Goal: Task Accomplishment & Management: Manage account settings

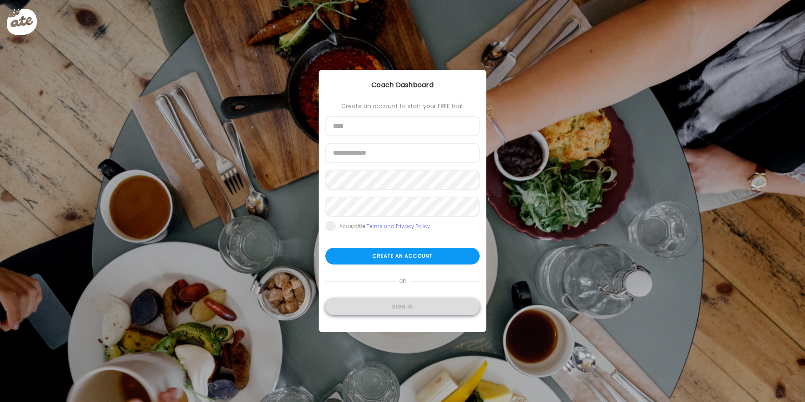
click at [392, 301] on div "Sign in" at bounding box center [402, 307] width 154 height 17
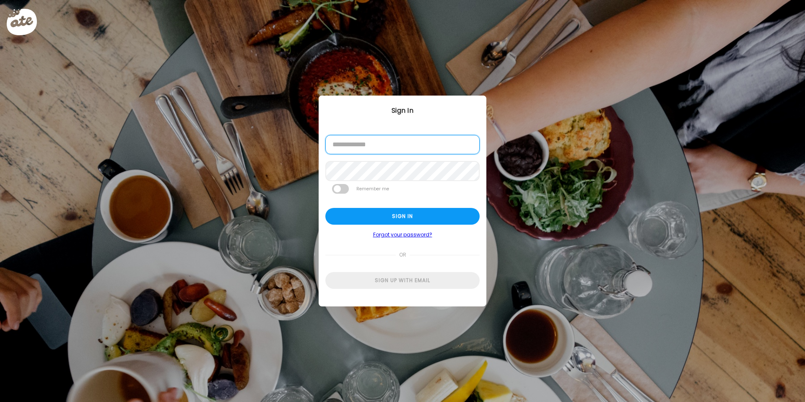
click at [370, 142] on input "email" at bounding box center [402, 144] width 154 height 19
type input "**********"
click at [365, 212] on div "Sign in" at bounding box center [402, 216] width 154 height 17
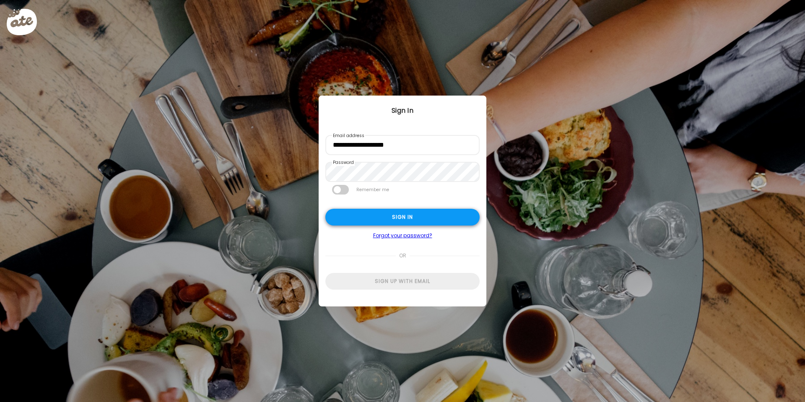
type input "**********"
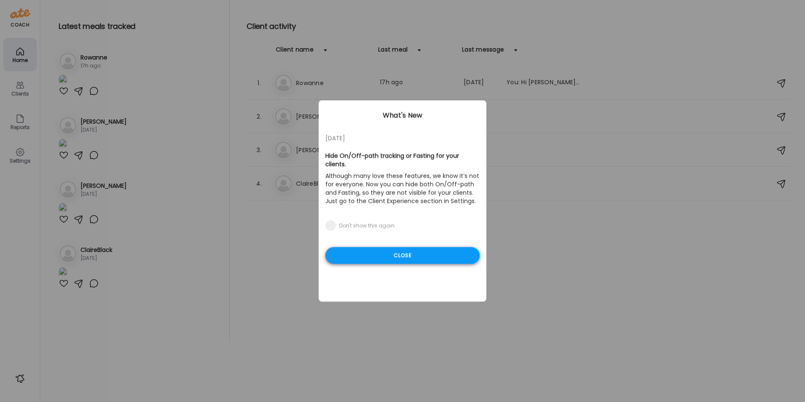
click at [380, 249] on div "Close" at bounding box center [402, 255] width 154 height 17
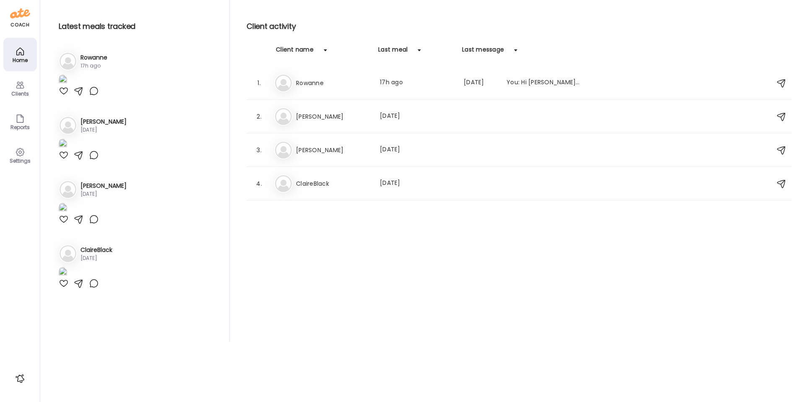
click at [222, 261] on div "Latest meals tracked 1. Ro Rowanne 17h ago 2. St [PERSON_NAME] [DATE] 3. Ca" at bounding box center [142, 171] width 176 height 342
click at [327, 85] on h3 "Rowanne" at bounding box center [333, 83] width 74 height 10
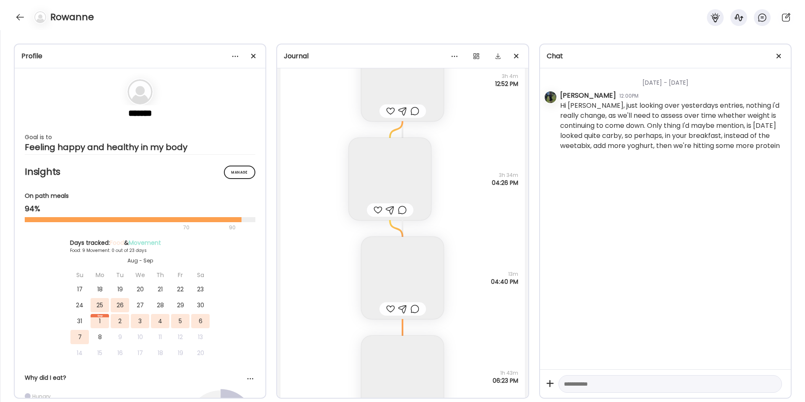
scroll to position [5315, 0]
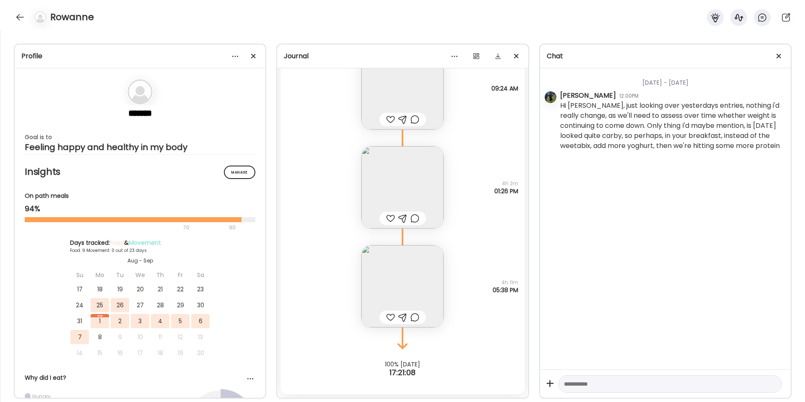
click at [405, 274] on img at bounding box center [402, 286] width 82 height 82
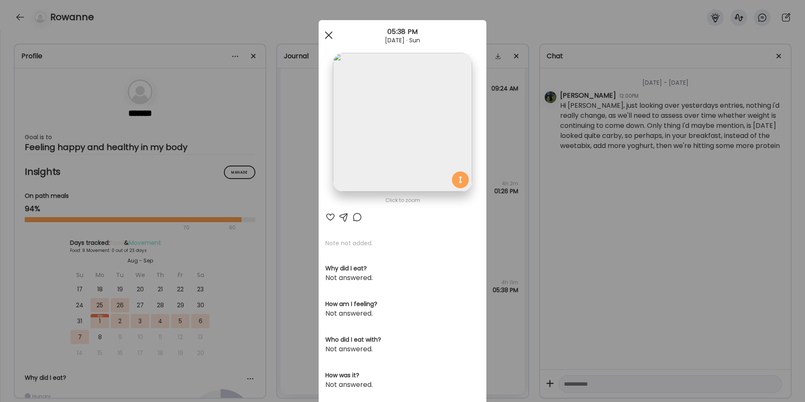
click at [332, 35] on div at bounding box center [328, 35] width 17 height 17
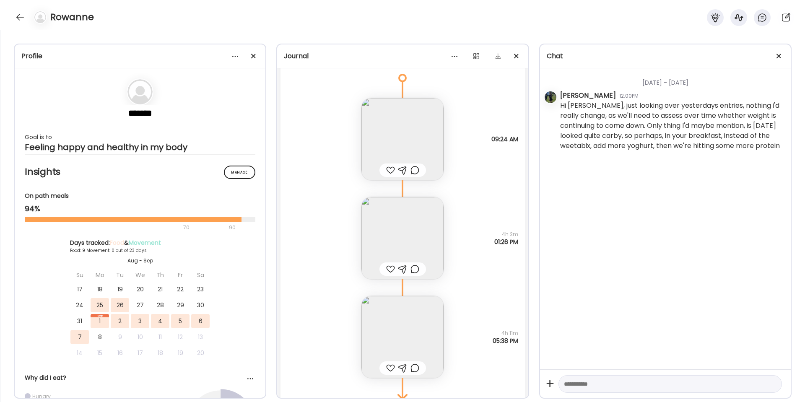
scroll to position [5263, 0]
click at [398, 136] on img at bounding box center [402, 141] width 82 height 82
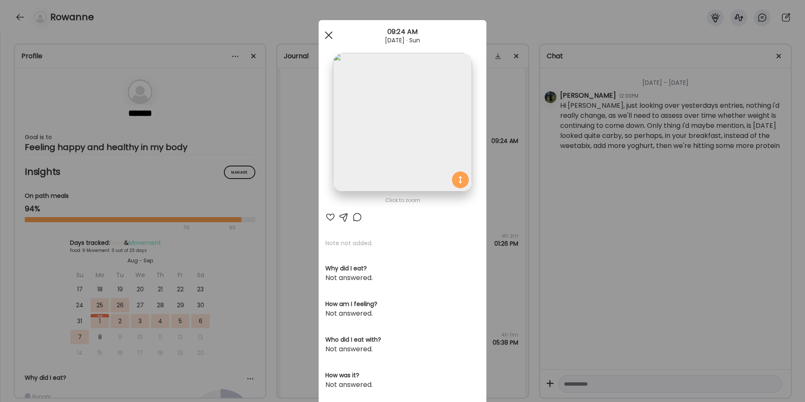
click at [326, 34] on span at bounding box center [329, 35] width 8 height 8
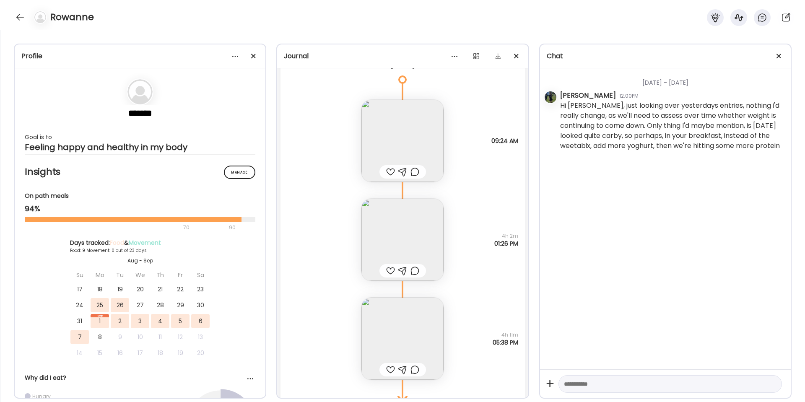
click at [388, 236] on img at bounding box center [402, 240] width 82 height 82
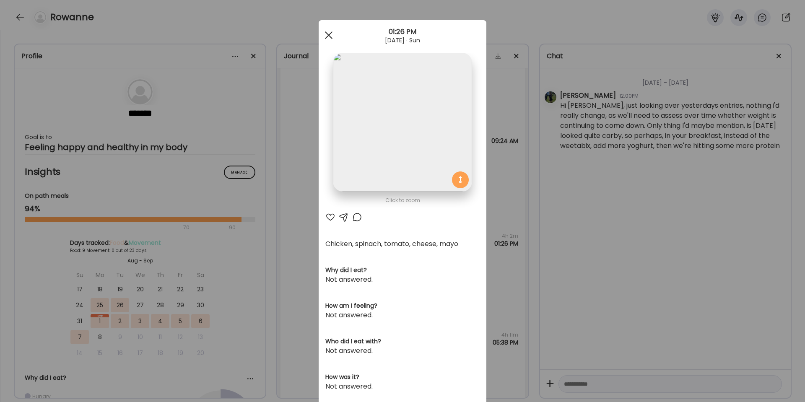
click at [326, 36] on span at bounding box center [329, 35] width 8 height 8
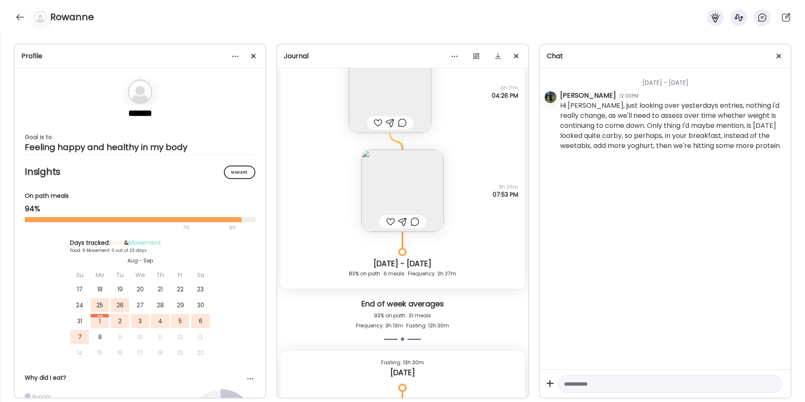
scroll to position [4950, 0]
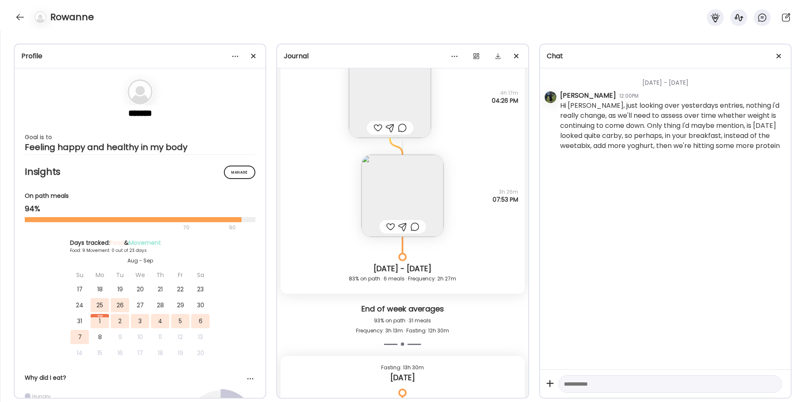
click at [384, 179] on img at bounding box center [402, 196] width 82 height 82
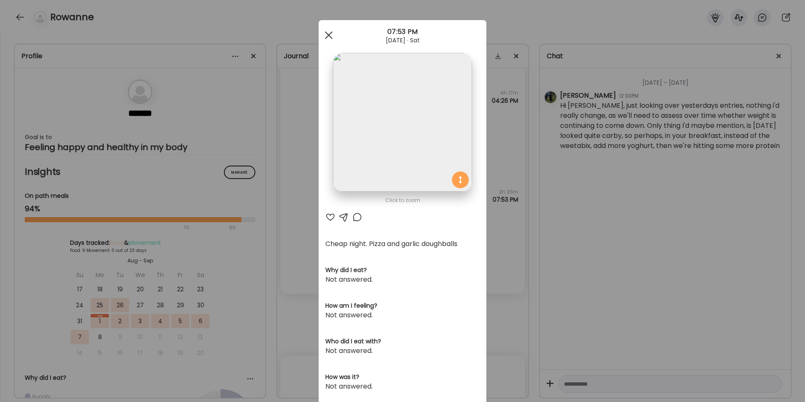
click at [325, 41] on div at bounding box center [328, 35] width 17 height 17
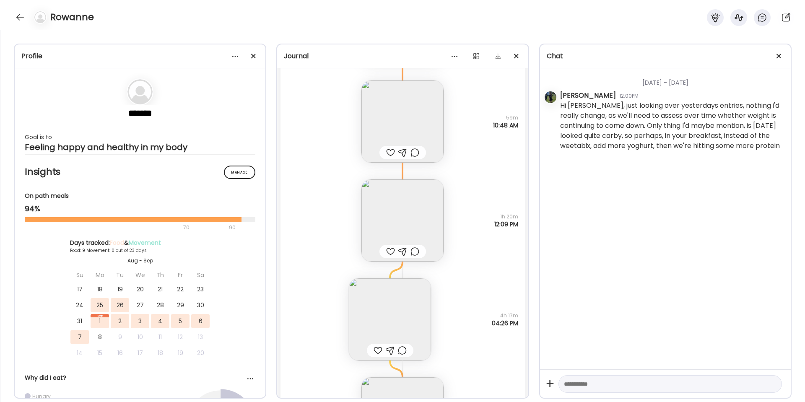
scroll to position [4726, 0]
click at [421, 218] on img at bounding box center [402, 222] width 82 height 82
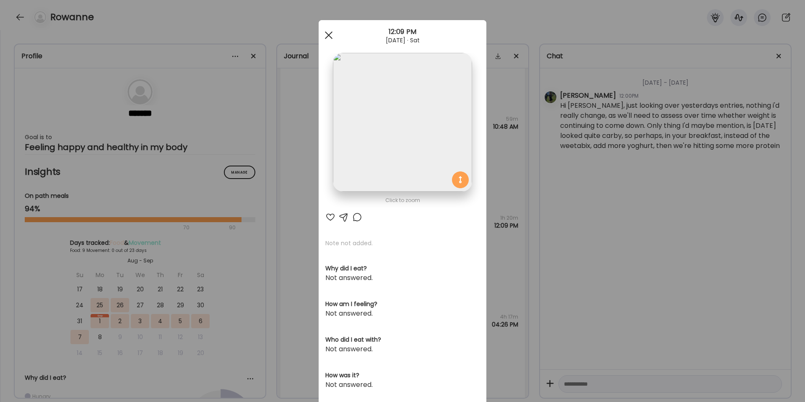
click at [324, 38] on div at bounding box center [328, 35] width 17 height 17
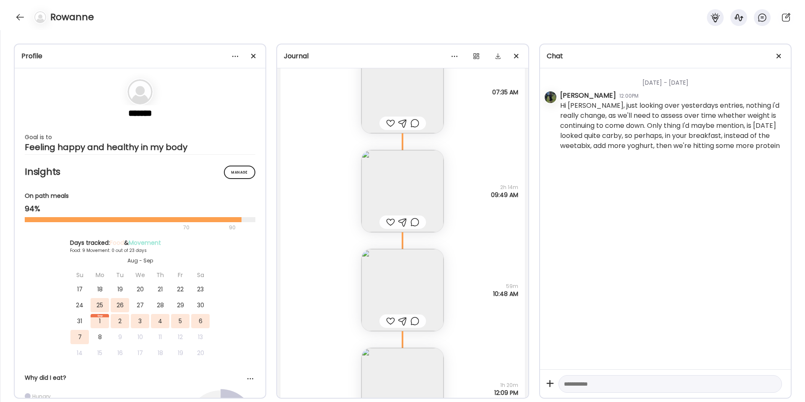
scroll to position [4558, 0]
click at [399, 175] on img at bounding box center [402, 192] width 82 height 82
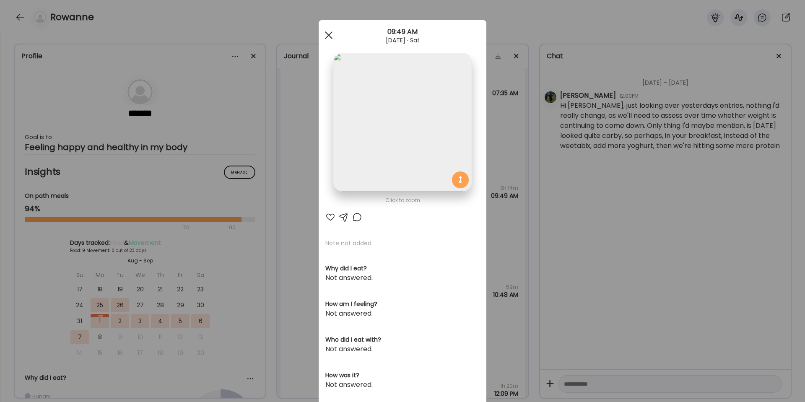
click at [329, 42] on div at bounding box center [328, 35] width 17 height 17
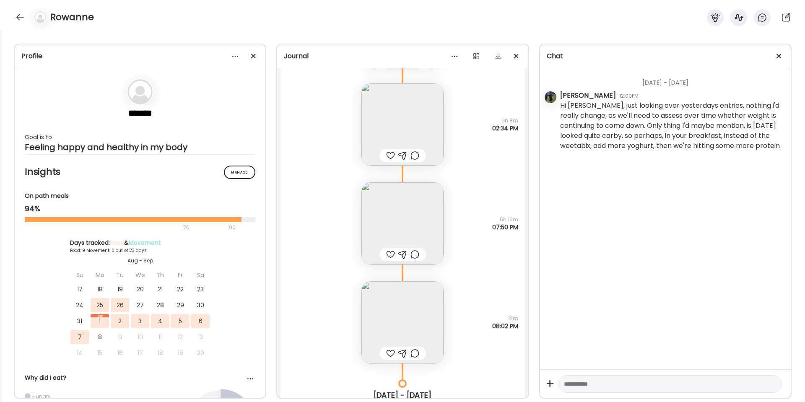
scroll to position [4119, 0]
click at [376, 227] on img at bounding box center [402, 226] width 82 height 82
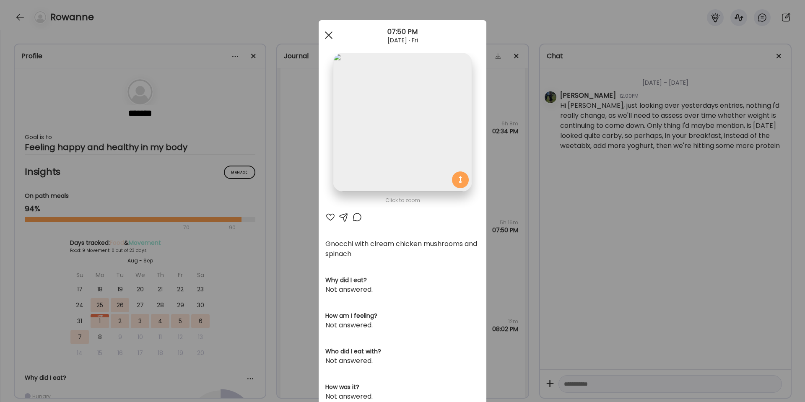
click at [327, 30] on div at bounding box center [328, 35] width 17 height 17
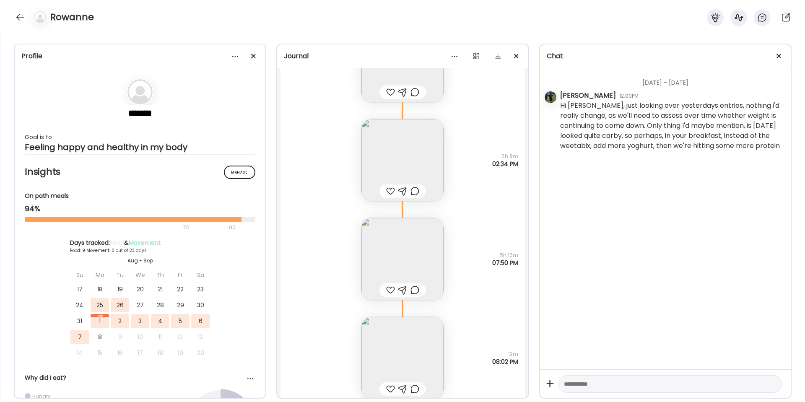
scroll to position [4070, 0]
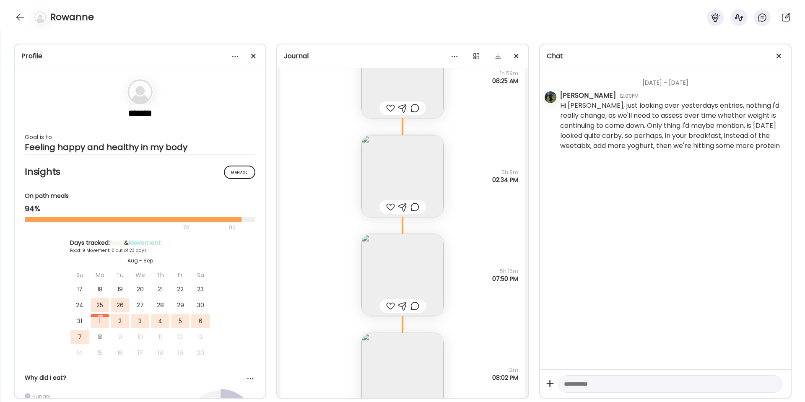
click at [389, 174] on img at bounding box center [402, 176] width 82 height 82
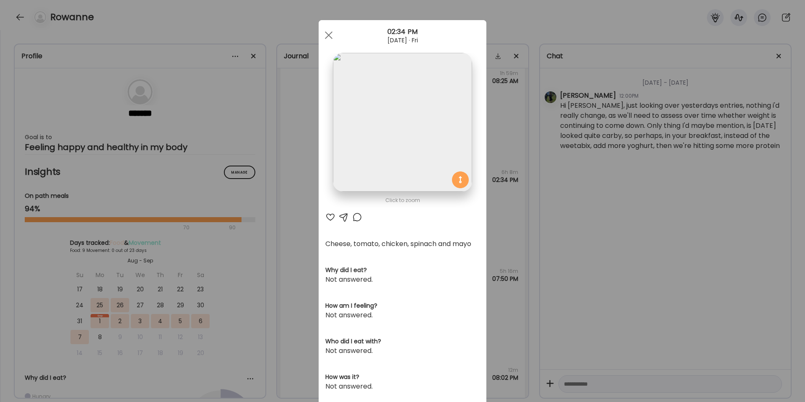
click at [329, 27] on div "02:34 PM" at bounding box center [403, 32] width 168 height 10
click at [329, 33] on div at bounding box center [328, 35] width 17 height 17
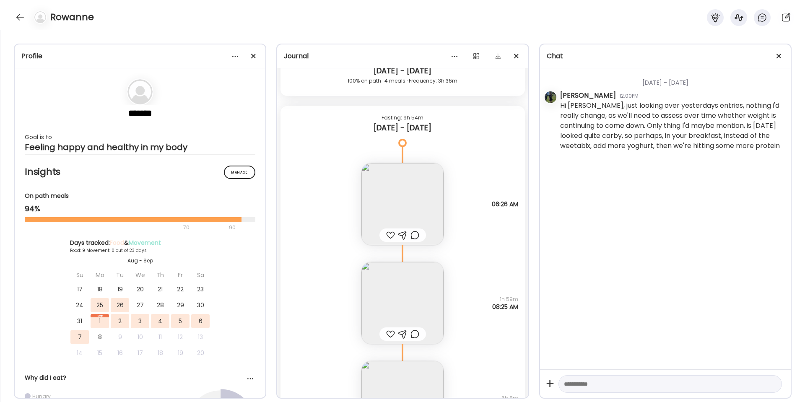
scroll to position [3844, 0]
click at [377, 283] on img at bounding box center [402, 303] width 82 height 82
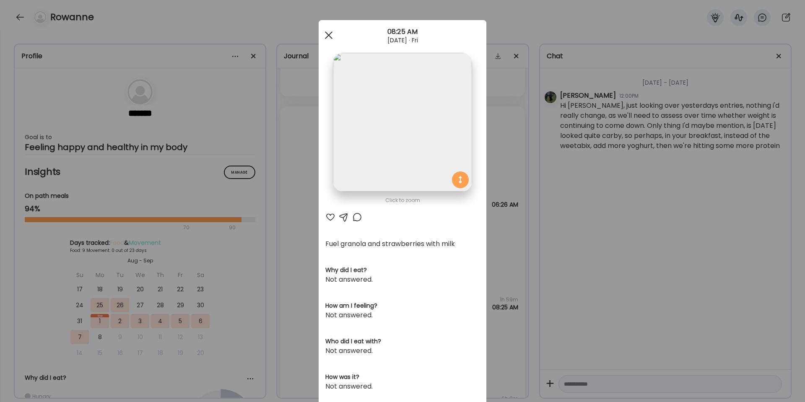
click at [327, 39] on div at bounding box center [328, 35] width 17 height 17
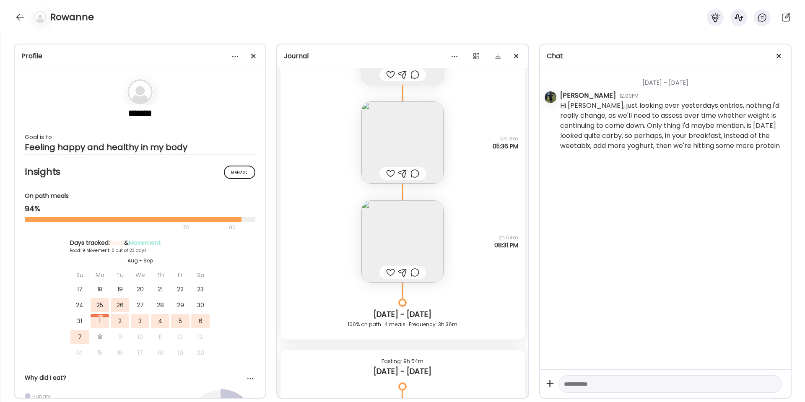
scroll to position [3599, 0]
click at [402, 236] on img at bounding box center [402, 243] width 82 height 82
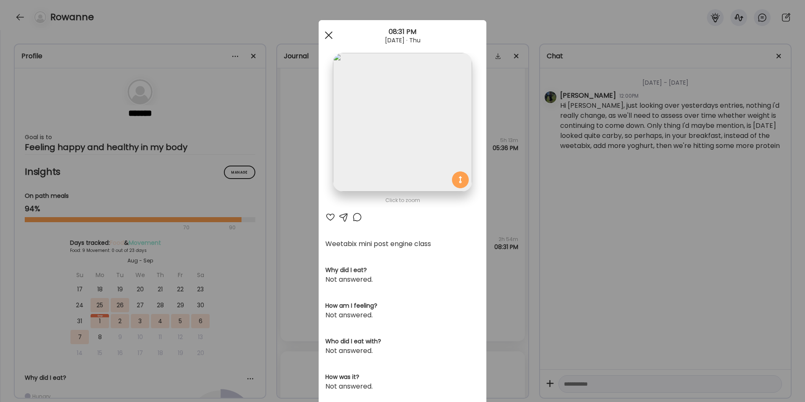
click at [329, 36] on div at bounding box center [328, 35] width 17 height 17
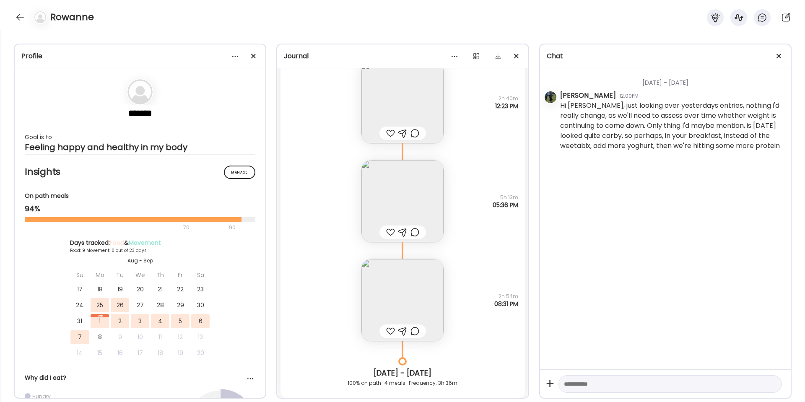
scroll to position [3539, 0]
click at [388, 195] on img at bounding box center [402, 204] width 82 height 82
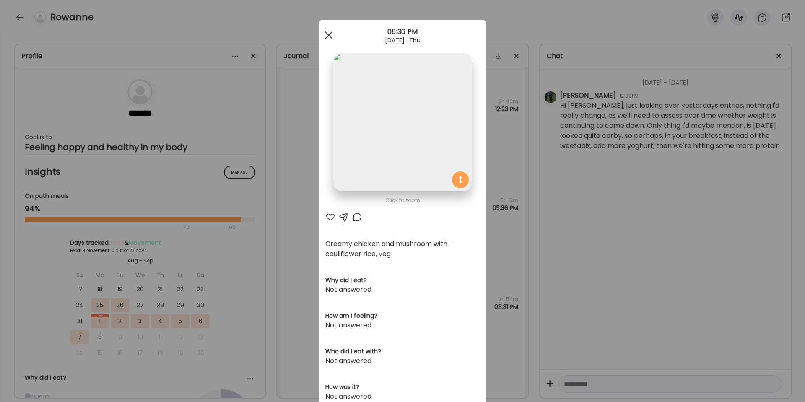
click at [324, 30] on div at bounding box center [328, 35] width 17 height 17
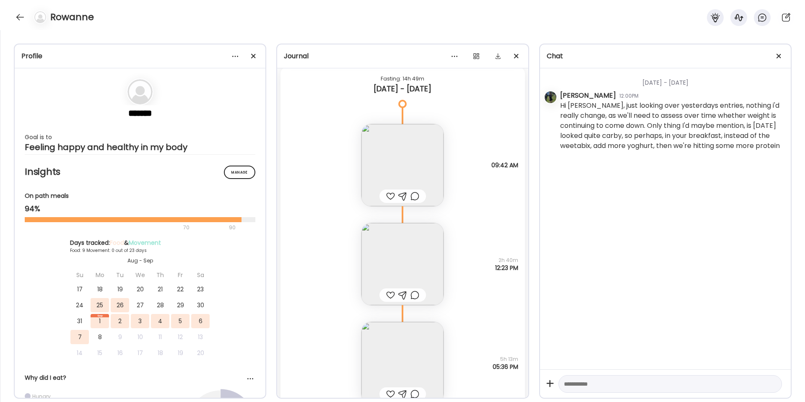
scroll to position [3379, 0]
click at [19, 18] on div at bounding box center [19, 16] width 13 height 13
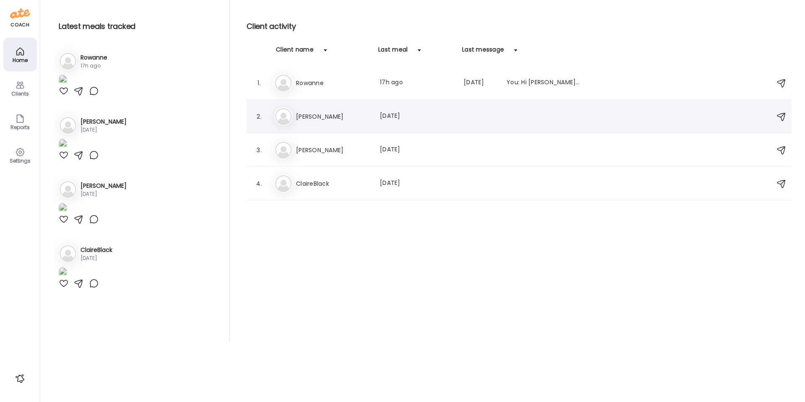
click at [337, 123] on div "St [PERSON_NAME] Last meal: [DATE]" at bounding box center [520, 116] width 492 height 18
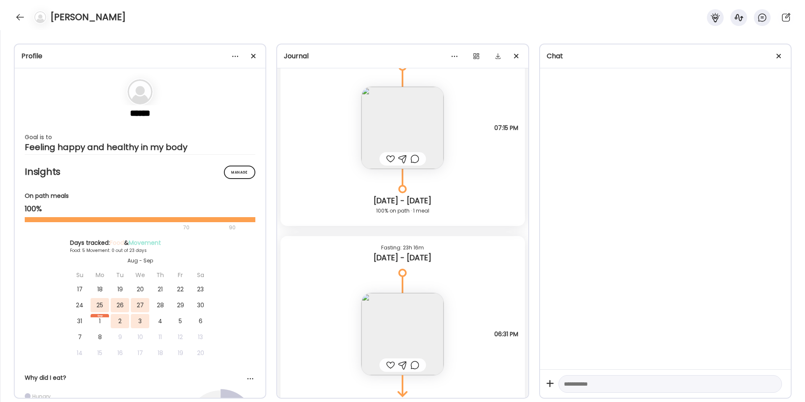
scroll to position [1074, 0]
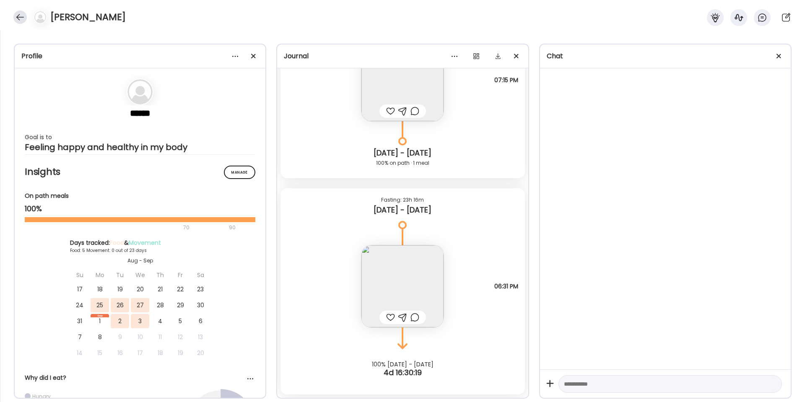
click at [20, 16] on div at bounding box center [19, 16] width 13 height 13
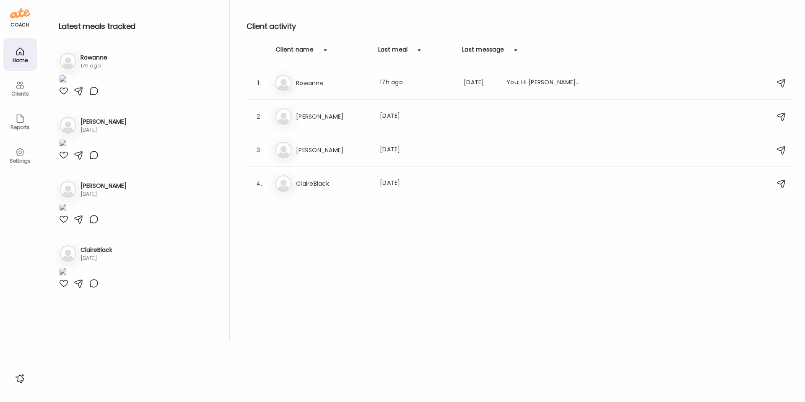
click at [11, 90] on div "Clients" at bounding box center [20, 88] width 34 height 34
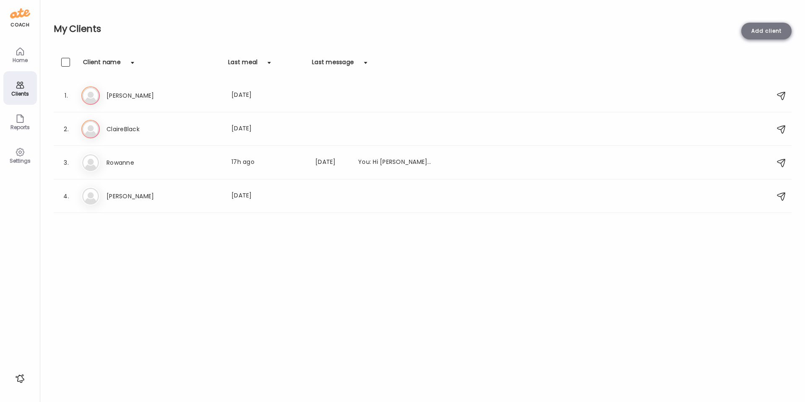
click at [780, 29] on div "Add client" at bounding box center [766, 31] width 50 height 17
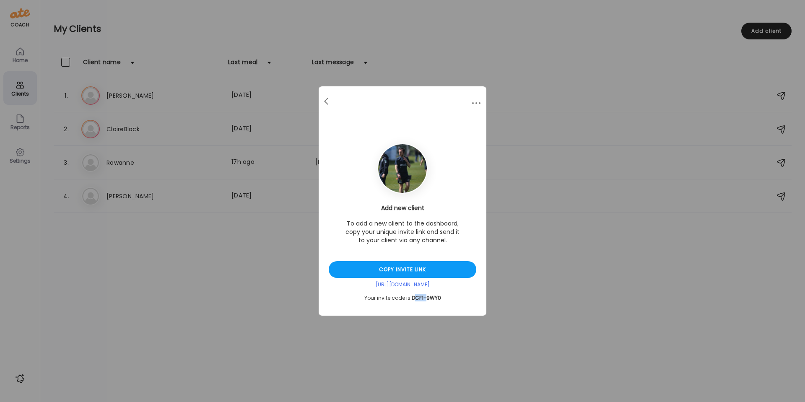
drag, startPoint x: 414, startPoint y: 296, endPoint x: 427, endPoint y: 297, distance: 13.0
click at [427, 297] on span "DCF1-9WY0" at bounding box center [426, 297] width 29 height 7
click at [375, 266] on div "Copy invite link" at bounding box center [403, 269] width 148 height 17
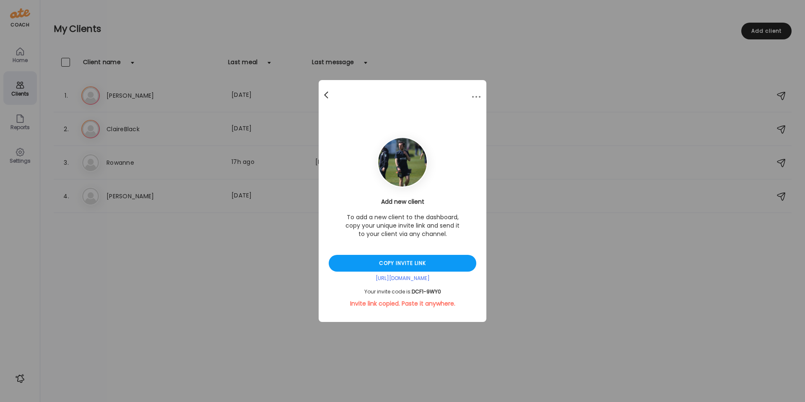
click at [326, 92] on span at bounding box center [326, 93] width 4 height 4
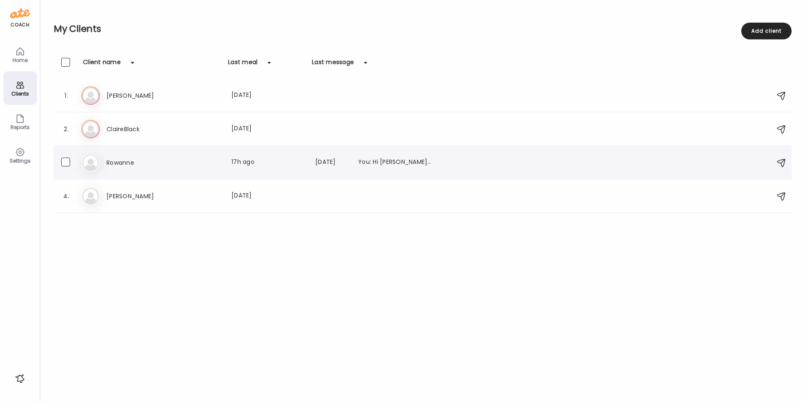
click at [110, 161] on h3 "Rowanne" at bounding box center [143, 163] width 74 height 10
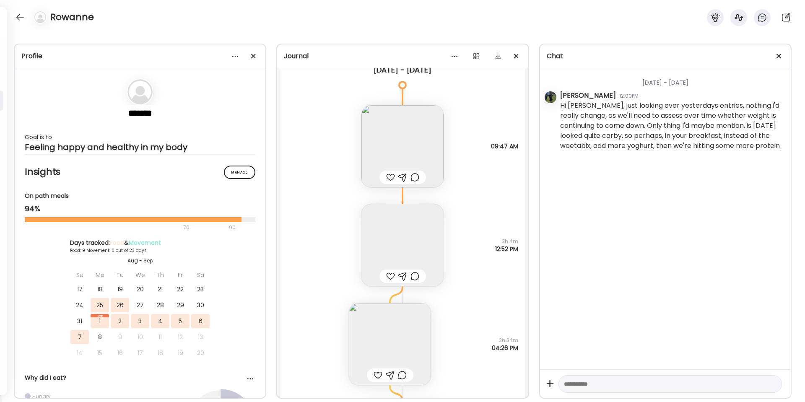
scroll to position [2697, 0]
click at [386, 178] on div at bounding box center [390, 178] width 9 height 10
click at [394, 241] on img at bounding box center [402, 246] width 82 height 82
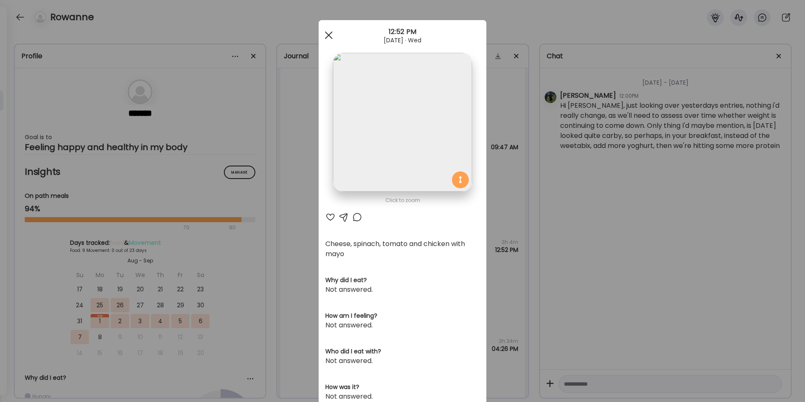
click at [328, 40] on div at bounding box center [328, 35] width 17 height 17
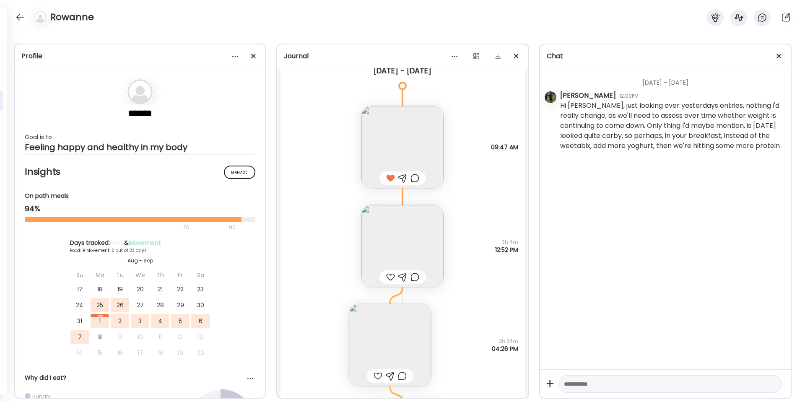
click at [414, 280] on div at bounding box center [414, 277] width 9 height 10
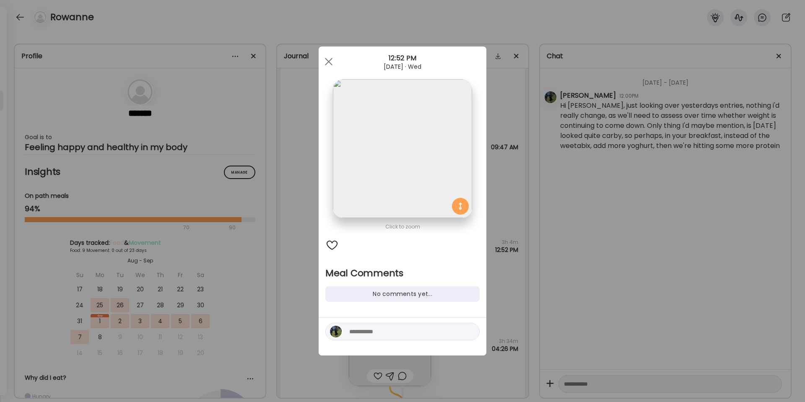
click at [381, 330] on textarea at bounding box center [405, 332] width 113 height 10
type textarea "**********"
click at [470, 335] on div at bounding box center [470, 332] width 12 height 12
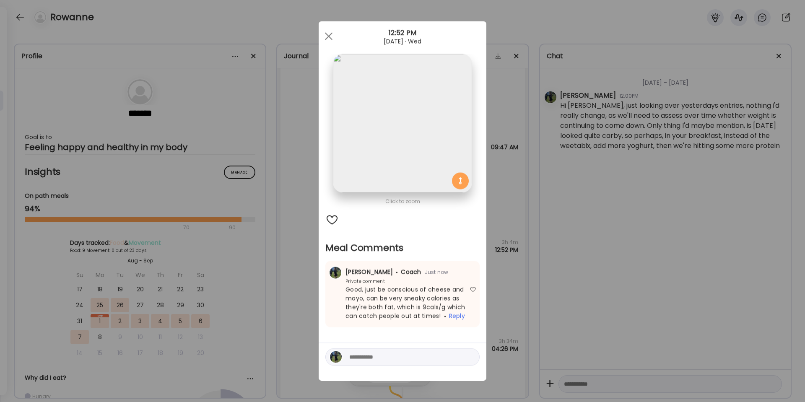
click at [519, 309] on div "Ate Coach Dashboard Wahoo! It’s official Take a moment to set up your Coach Pro…" at bounding box center [402, 201] width 805 height 402
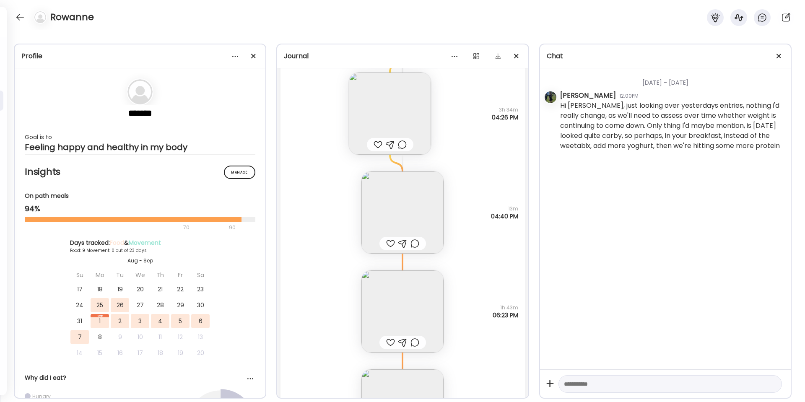
scroll to position [2931, 0]
click at [420, 206] on img at bounding box center [402, 211] width 82 height 82
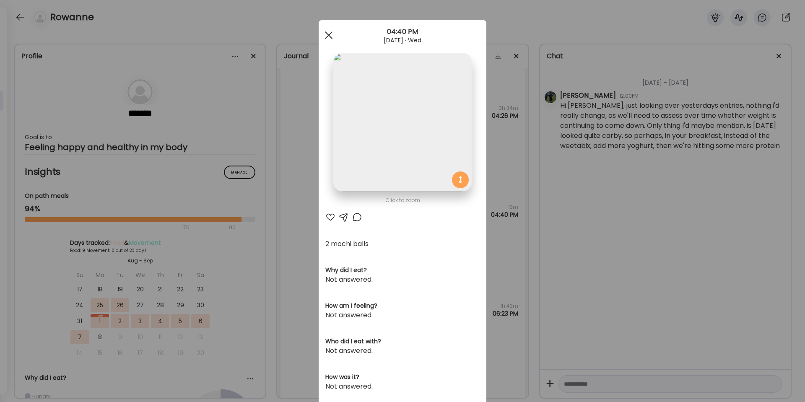
click at [323, 39] on div at bounding box center [328, 35] width 17 height 17
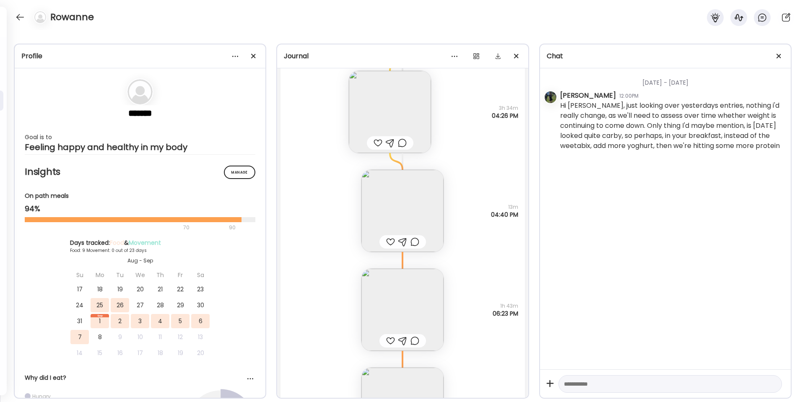
click at [366, 114] on img at bounding box center [390, 112] width 82 height 82
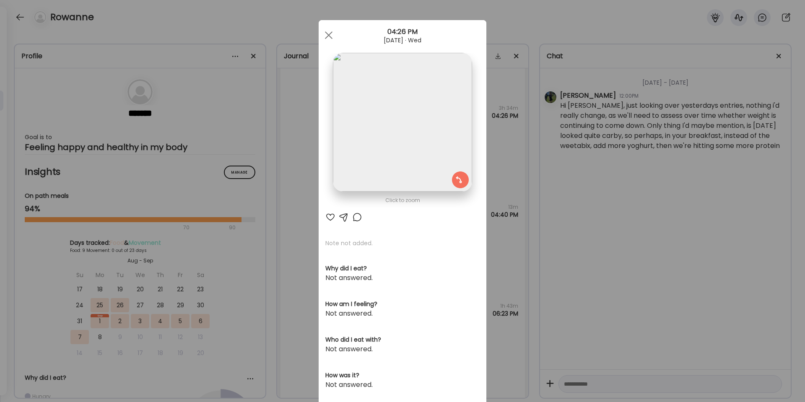
click at [391, 138] on img at bounding box center [402, 122] width 139 height 139
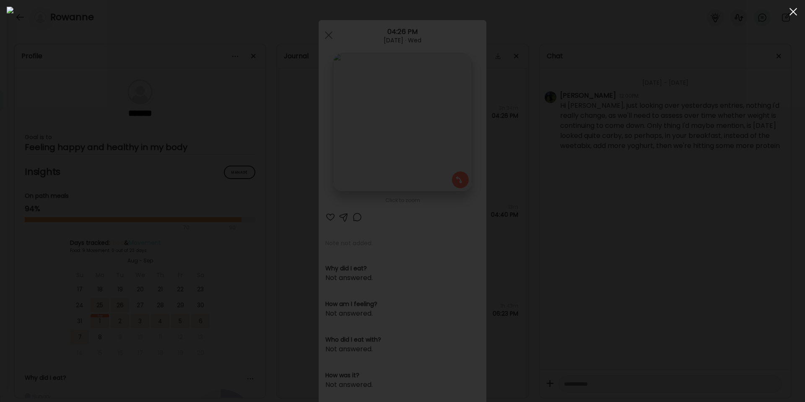
click at [788, 14] on div at bounding box center [793, 11] width 17 height 17
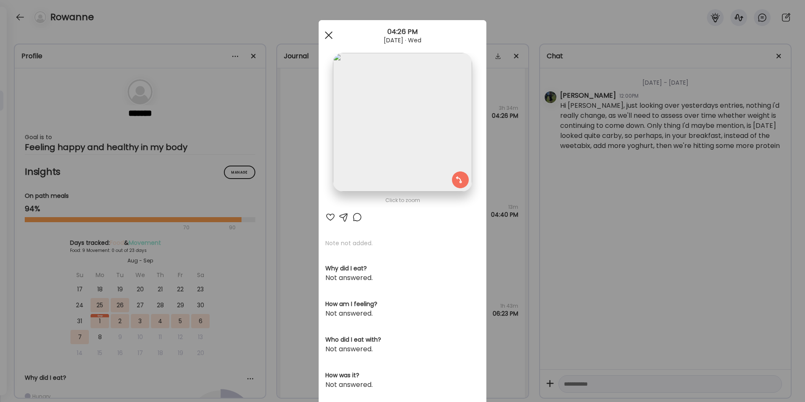
click at [325, 31] on span at bounding box center [329, 35] width 8 height 8
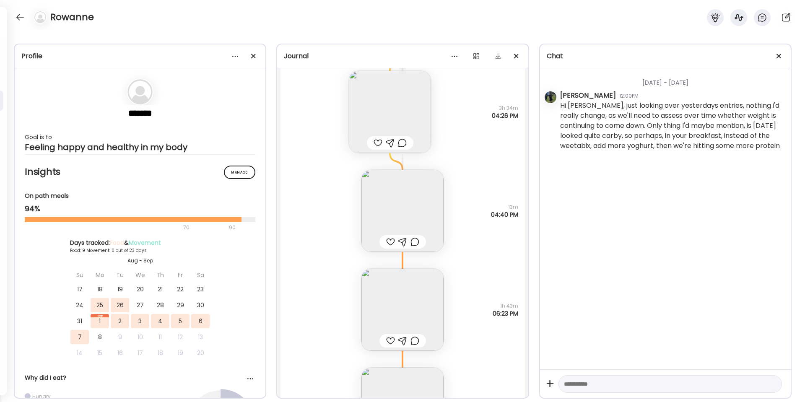
click at [412, 242] on div at bounding box center [414, 242] width 9 height 10
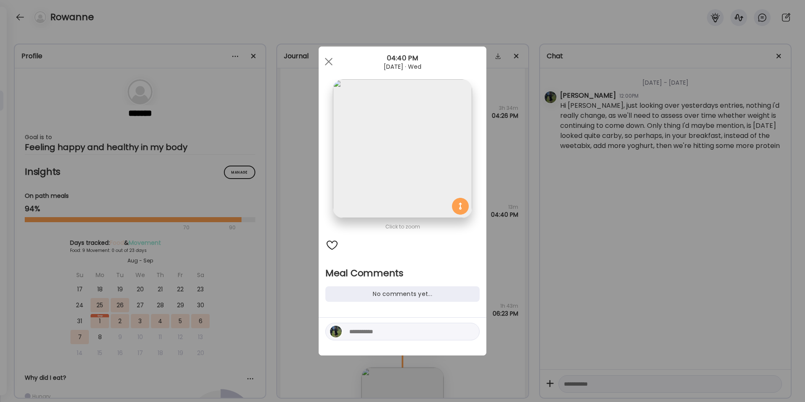
click at [374, 333] on textarea at bounding box center [405, 332] width 113 height 10
type textarea "**********"
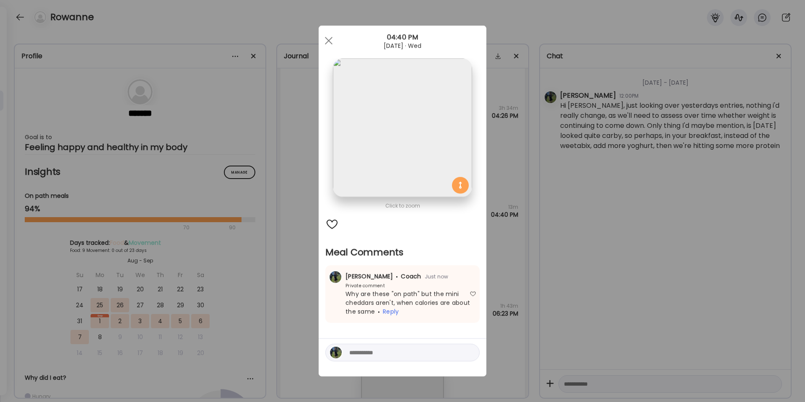
click at [510, 234] on div "Ate Coach Dashboard Wahoo! It’s official Take a moment to set up your Coach Pro…" at bounding box center [402, 201] width 805 height 402
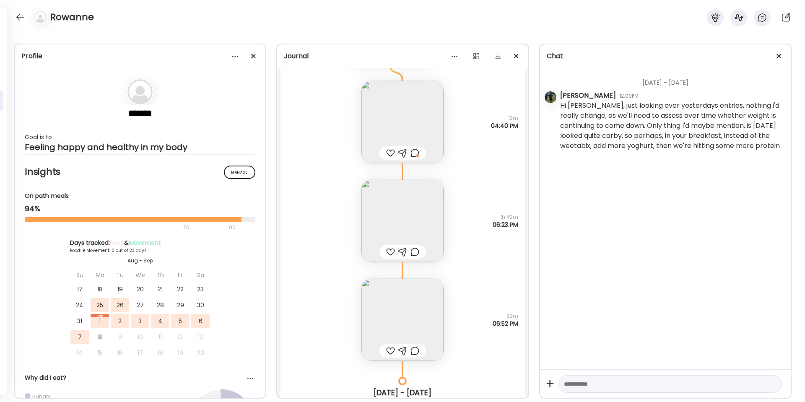
scroll to position [3021, 0]
click at [404, 218] on img at bounding box center [402, 220] width 82 height 82
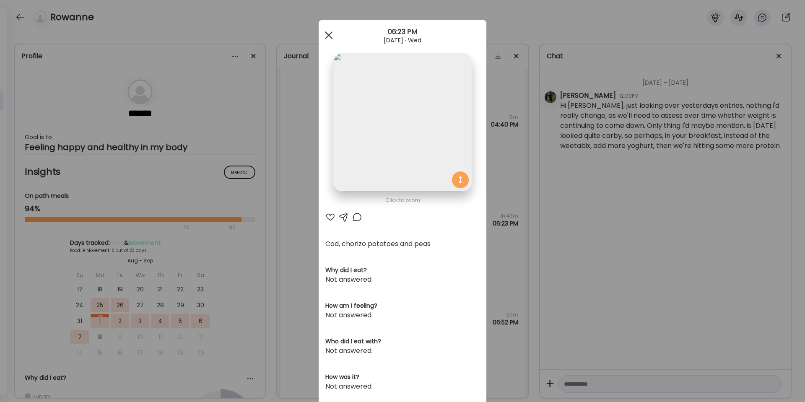
click at [325, 39] on div at bounding box center [328, 35] width 17 height 17
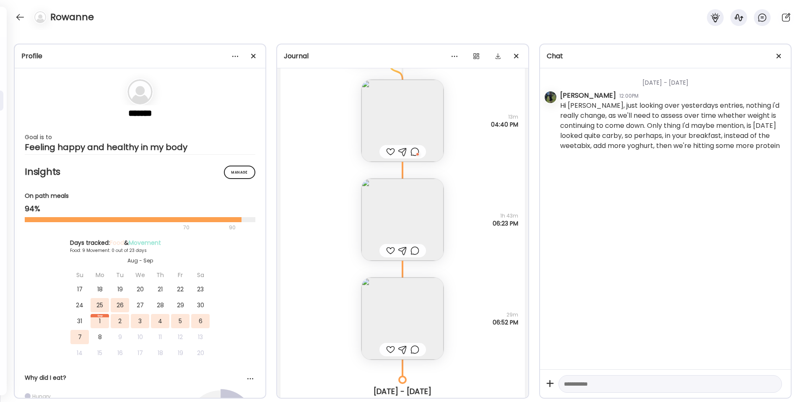
click at [387, 248] on div at bounding box center [390, 251] width 9 height 10
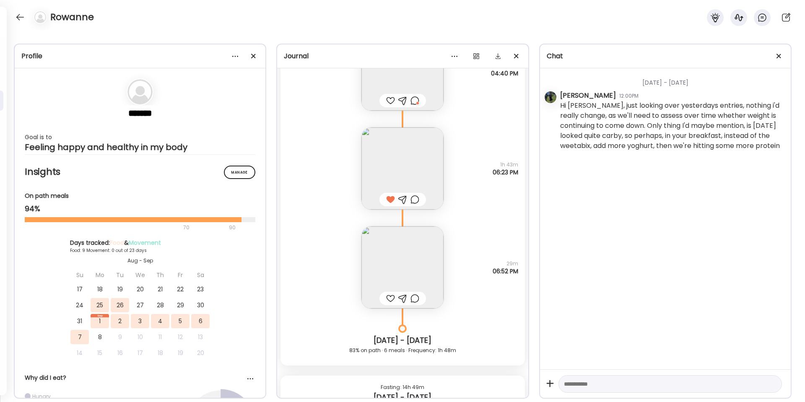
scroll to position [3112, 0]
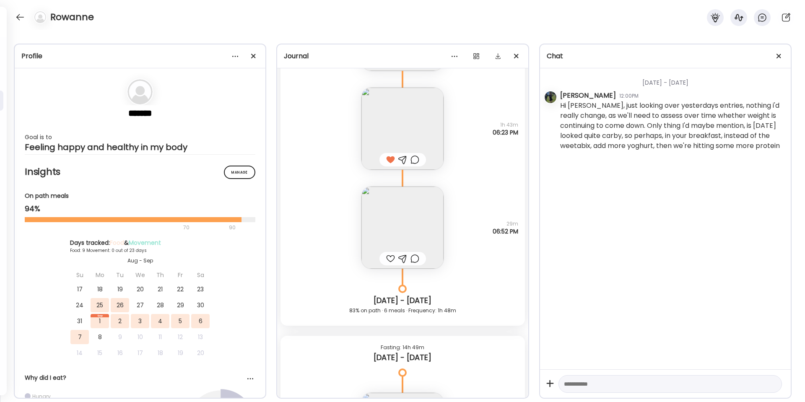
click at [403, 228] on img at bounding box center [402, 228] width 82 height 82
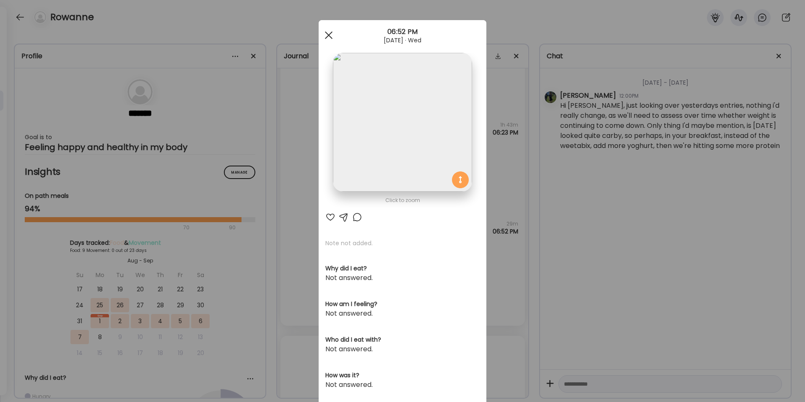
click at [327, 38] on div at bounding box center [328, 35] width 17 height 17
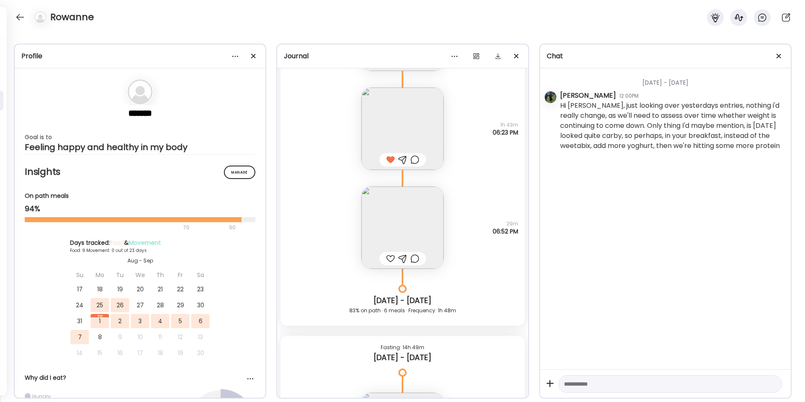
click at [416, 259] on div at bounding box center [414, 259] width 9 height 10
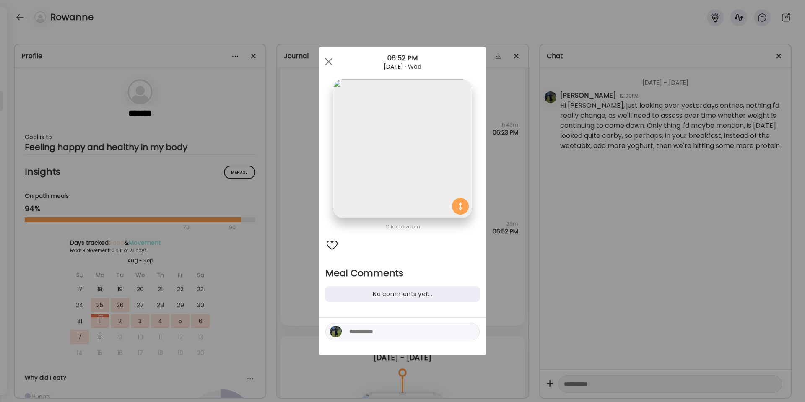
click at [388, 330] on textarea at bounding box center [405, 332] width 113 height 10
type textarea "**********"
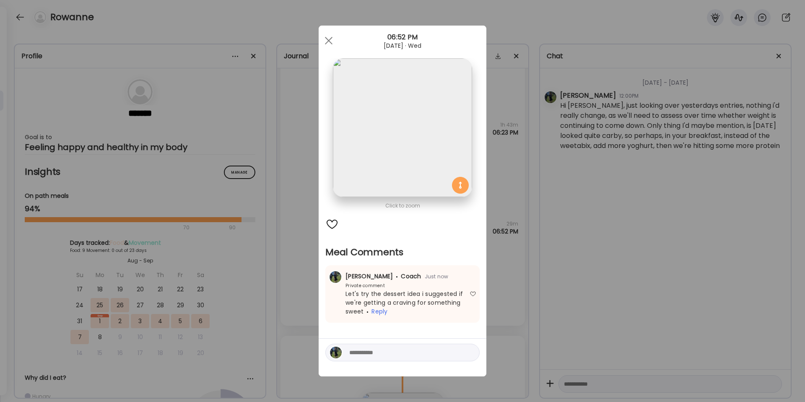
click at [519, 274] on div "Ate Coach Dashboard Wahoo! It’s official Take a moment to set up your Coach Pro…" at bounding box center [402, 201] width 805 height 402
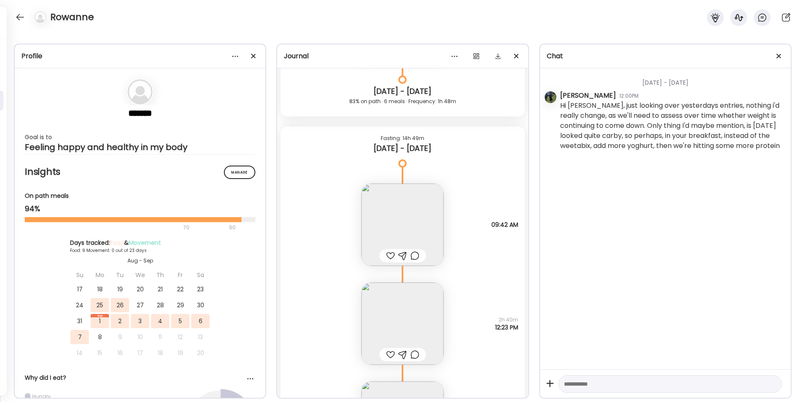
scroll to position [3321, 0]
click at [403, 223] on img at bounding box center [402, 224] width 82 height 82
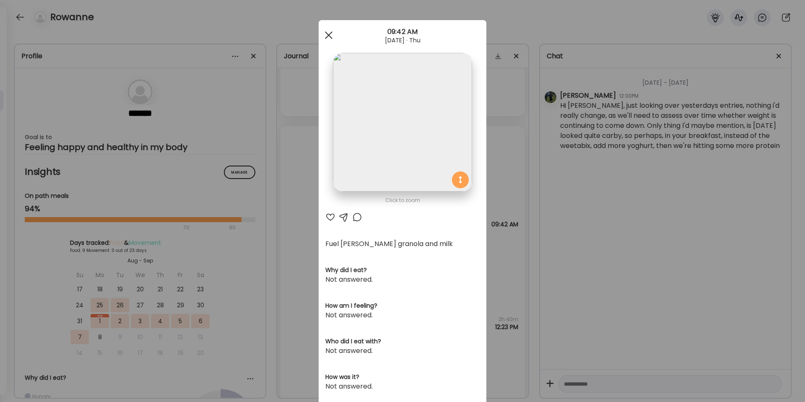
click at [327, 36] on span at bounding box center [329, 35] width 8 height 8
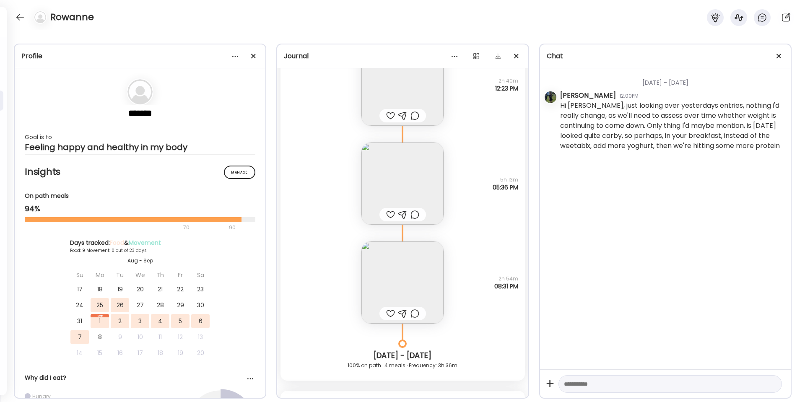
scroll to position [3561, 0]
click at [390, 176] on img at bounding box center [402, 182] width 82 height 82
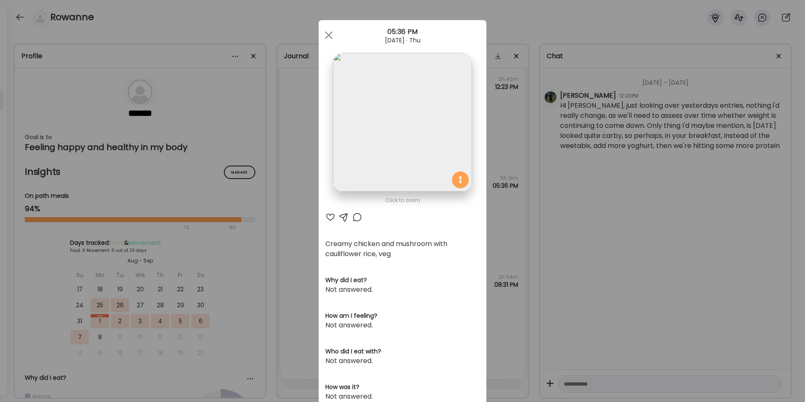
click at [356, 216] on div at bounding box center [357, 217] width 10 height 10
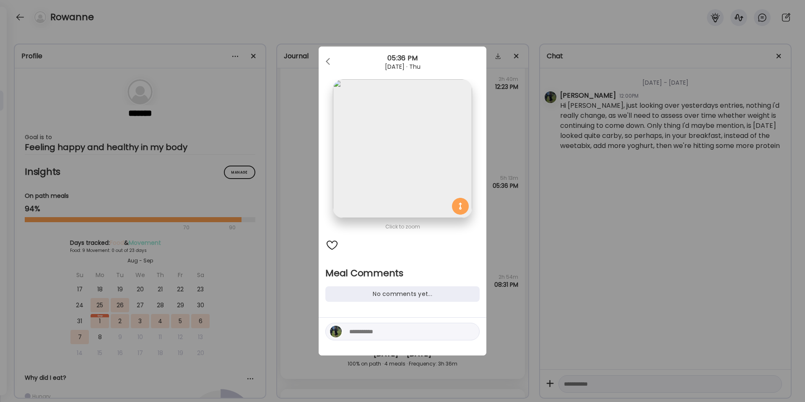
click at [373, 335] on textarea at bounding box center [405, 332] width 113 height 10
type textarea "**********"
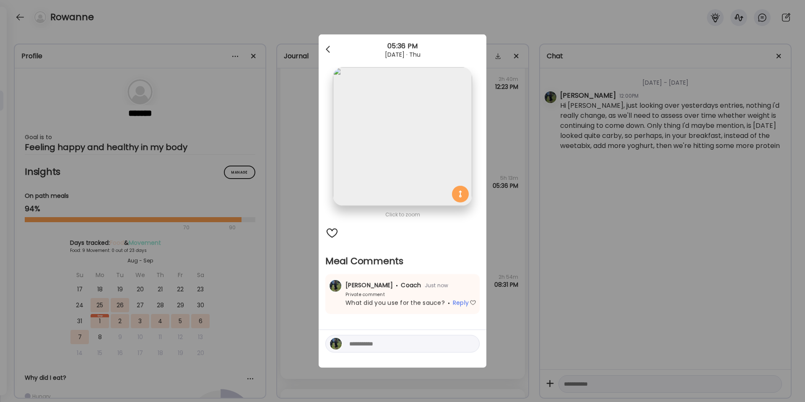
click at [322, 45] on div at bounding box center [328, 49] width 17 height 17
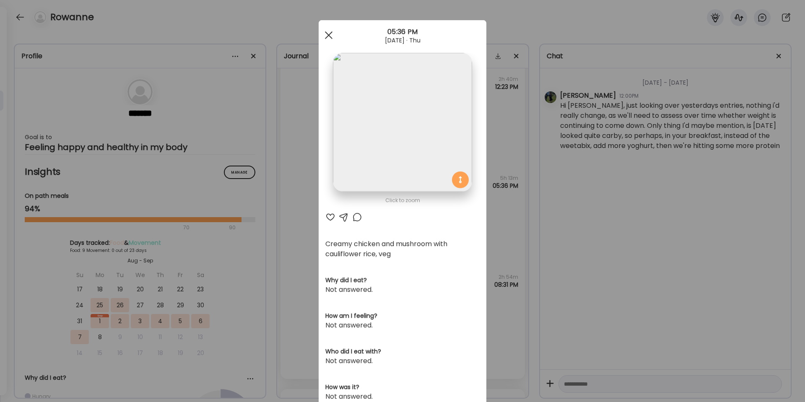
click at [326, 34] on span at bounding box center [329, 35] width 8 height 8
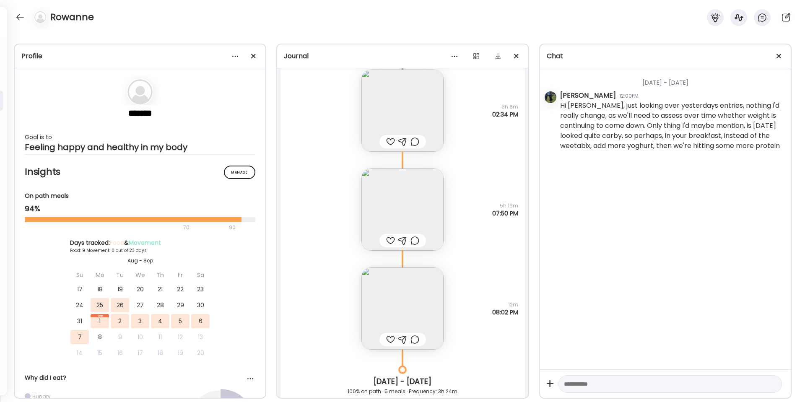
scroll to position [4145, 0]
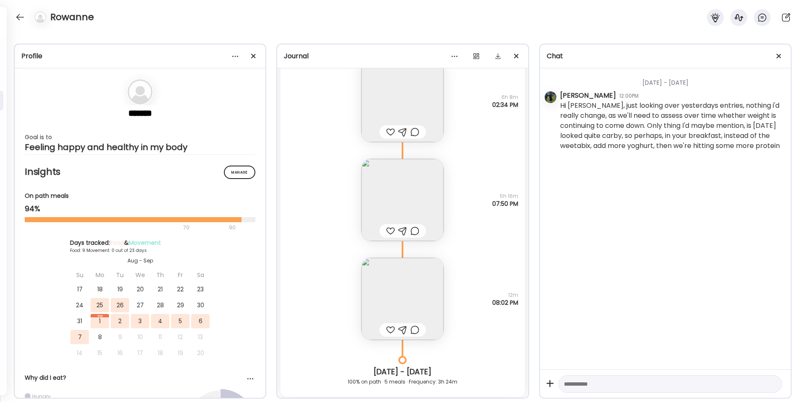
click at [410, 229] on div at bounding box center [414, 231] width 9 height 10
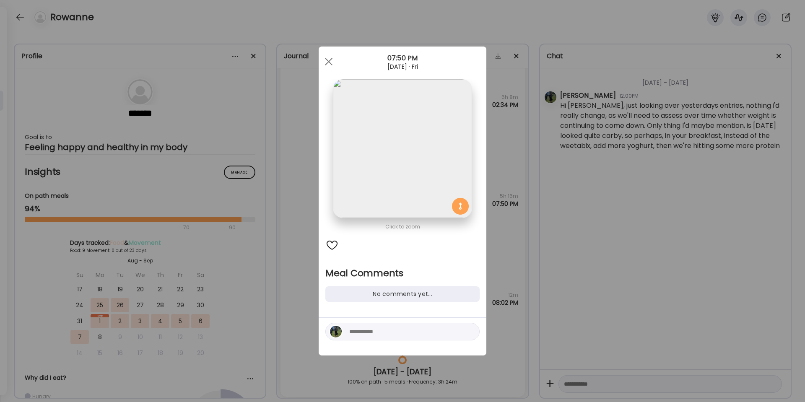
click at [379, 331] on textarea at bounding box center [405, 332] width 113 height 10
type textarea "**********"
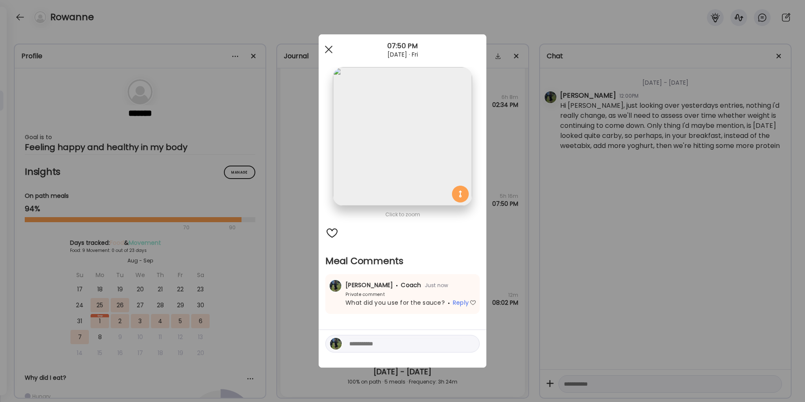
click at [331, 48] on div at bounding box center [328, 49] width 17 height 17
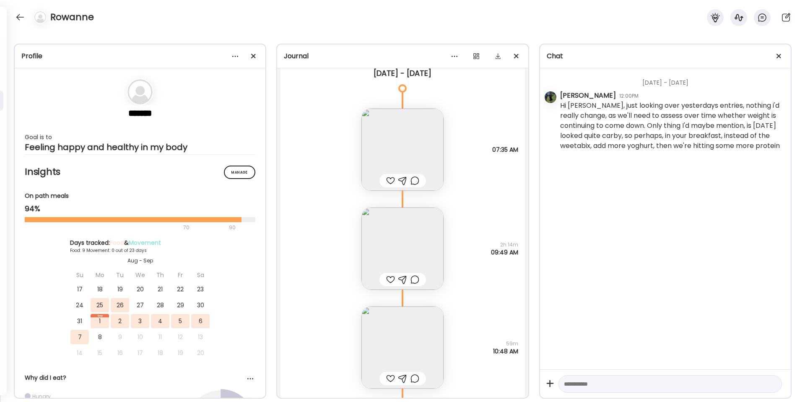
scroll to position [4540, 0]
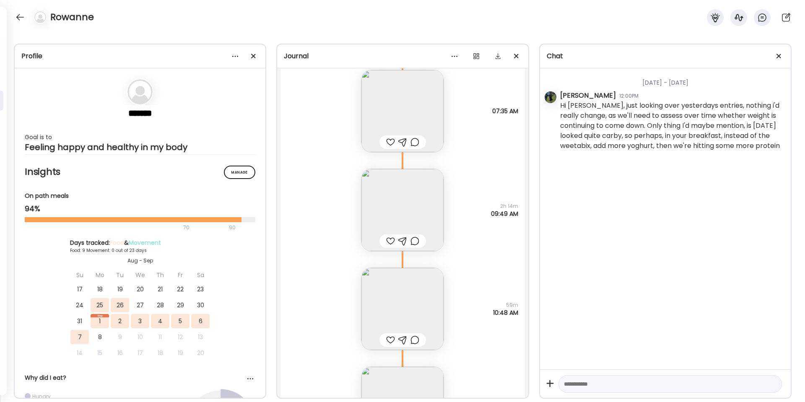
click at [410, 240] on div at bounding box center [414, 241] width 9 height 10
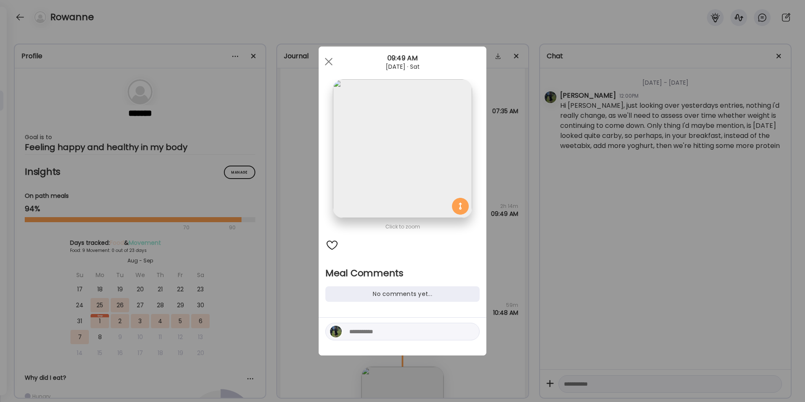
click at [368, 326] on div at bounding box center [402, 332] width 154 height 18
click at [363, 336] on textarea at bounding box center [405, 332] width 113 height 10
type textarea "**********"
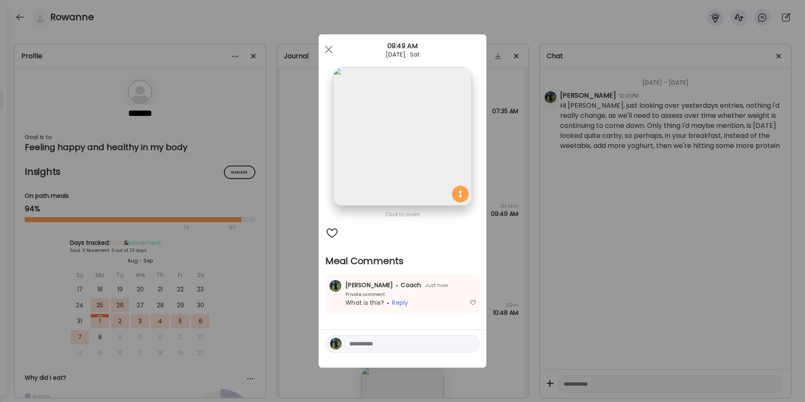
click at [506, 264] on div "Ate Coach Dashboard Wahoo! It’s official Take a moment to set up your Coach Pro…" at bounding box center [402, 201] width 805 height 402
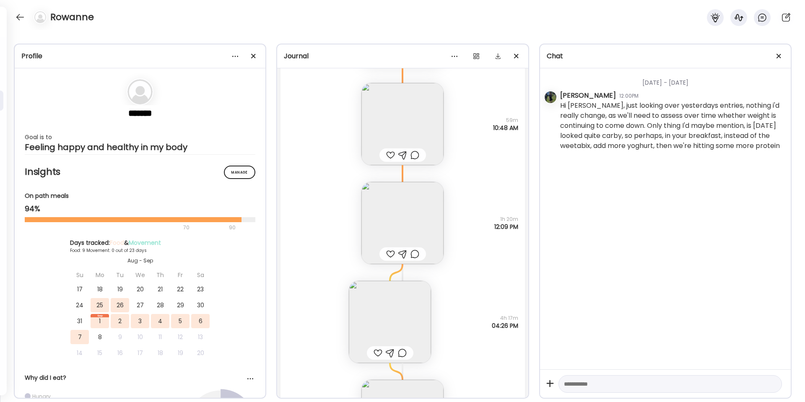
scroll to position [4727, 0]
click at [401, 222] on img at bounding box center [402, 220] width 82 height 82
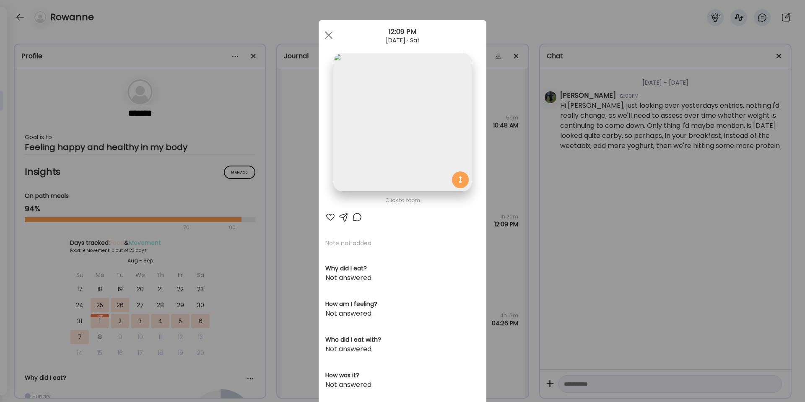
click at [353, 245] on p "Note not added." at bounding box center [402, 243] width 154 height 8
click at [356, 217] on div at bounding box center [357, 217] width 10 height 10
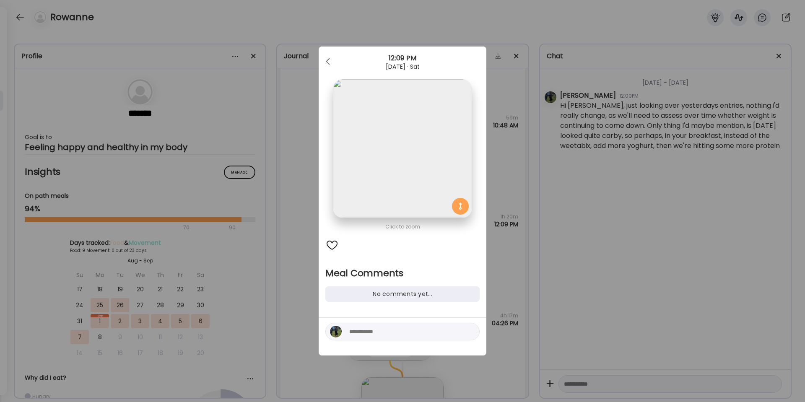
click at [369, 334] on textarea at bounding box center [405, 332] width 113 height 10
type textarea "**********"
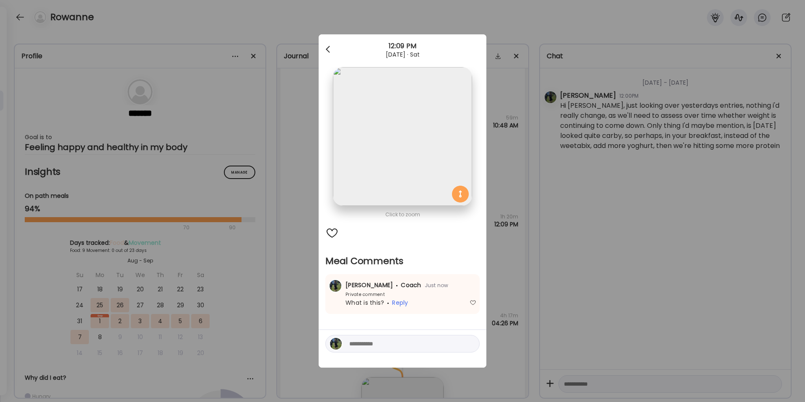
click at [331, 54] on div at bounding box center [328, 49] width 17 height 17
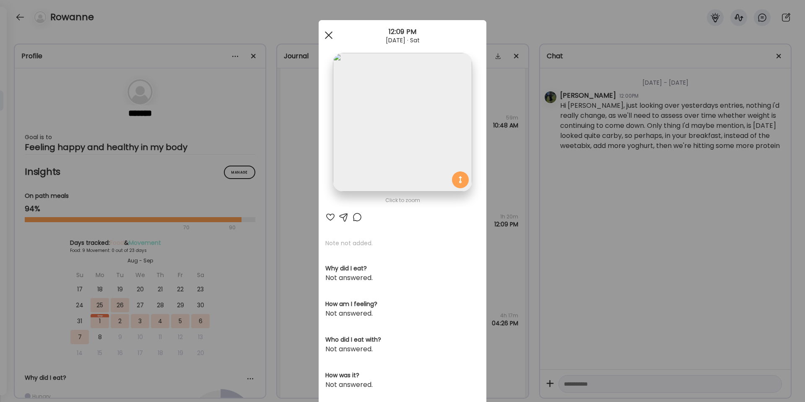
click at [329, 36] on div at bounding box center [328, 35] width 17 height 17
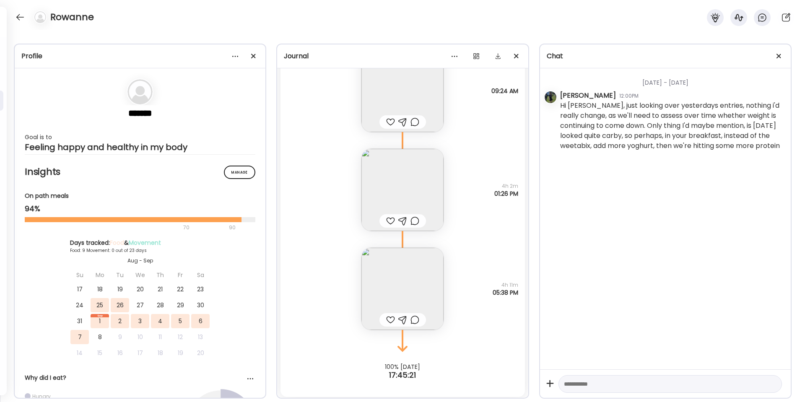
scroll to position [5315, 0]
click at [414, 313] on div at bounding box center [414, 317] width 9 height 10
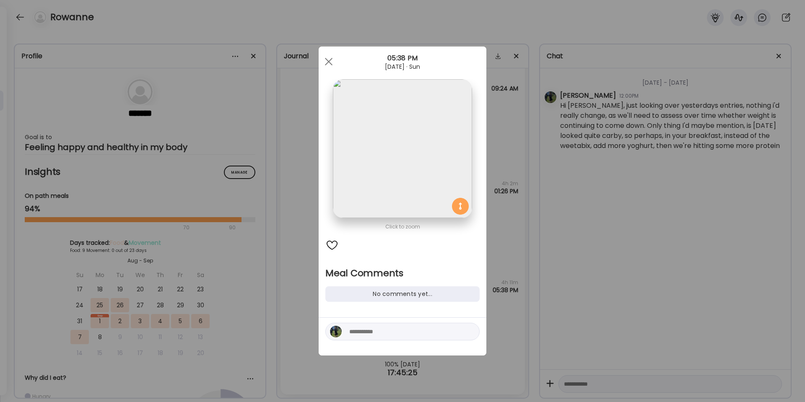
click at [378, 329] on textarea at bounding box center [405, 332] width 113 height 10
type textarea "**********"
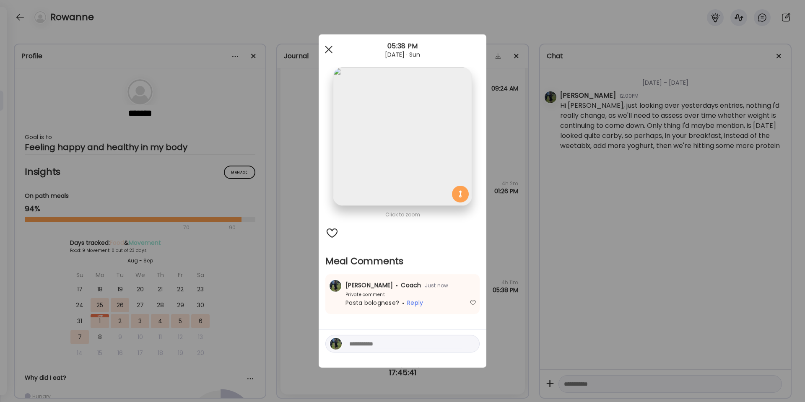
click at [328, 45] on div at bounding box center [328, 49] width 17 height 17
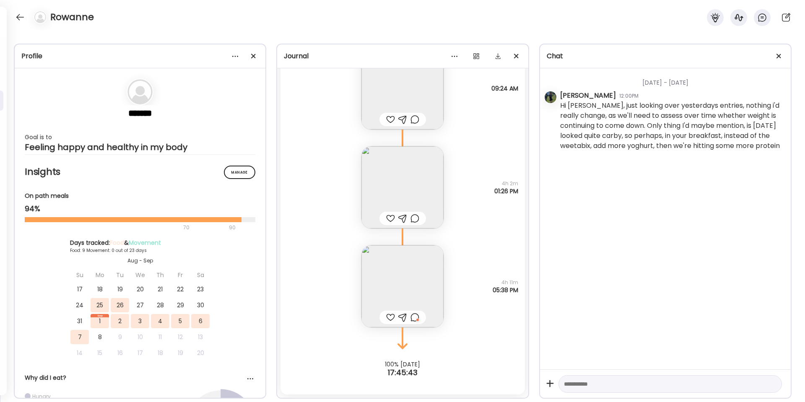
click at [577, 377] on div at bounding box center [669, 384] width 223 height 18
click at [584, 384] on textarea at bounding box center [662, 384] width 197 height 10
type textarea "**********"
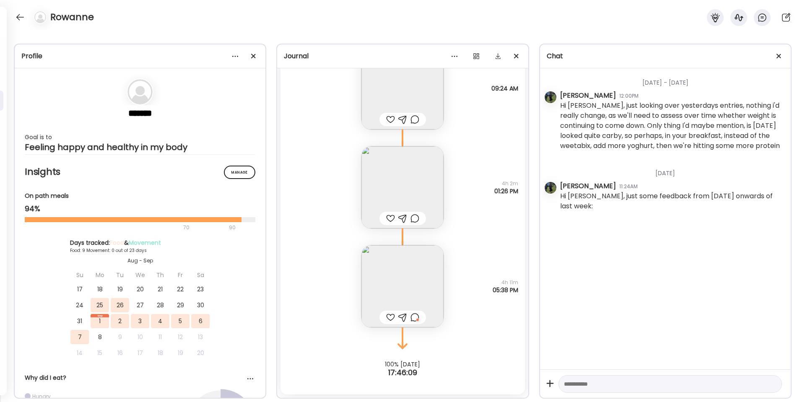
click at [584, 384] on textarea at bounding box center [662, 384] width 197 height 10
type textarea "*"
type textarea "**********"
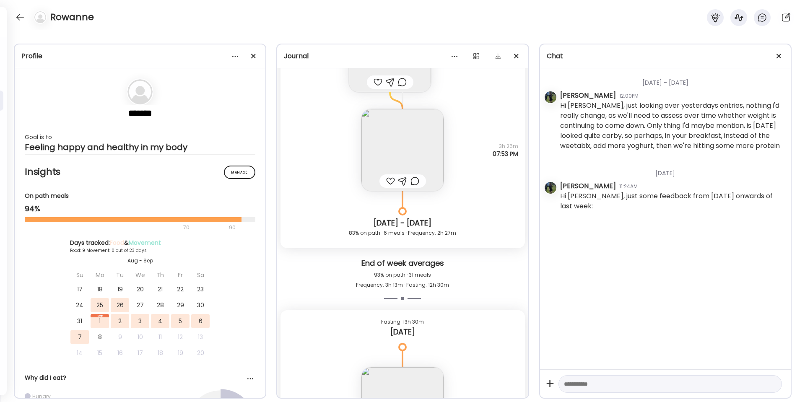
scroll to position [0, 0]
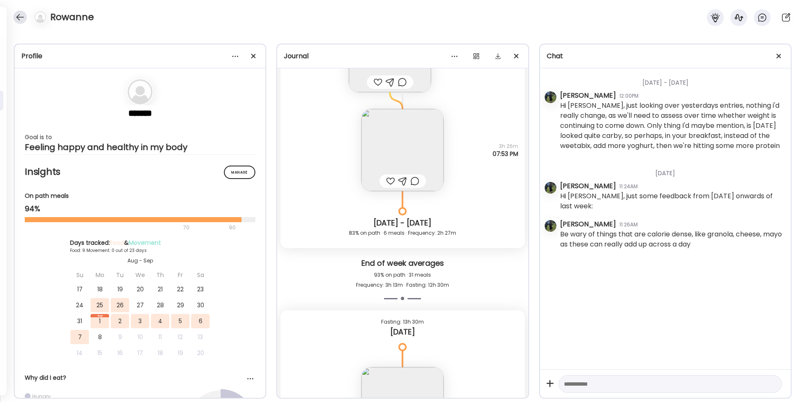
click at [18, 18] on div at bounding box center [19, 16] width 13 height 13
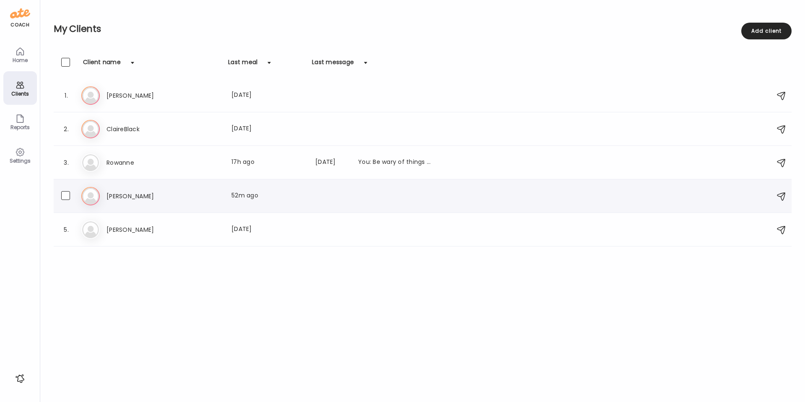
click at [158, 201] on h3 "[PERSON_NAME]" at bounding box center [143, 196] width 74 height 10
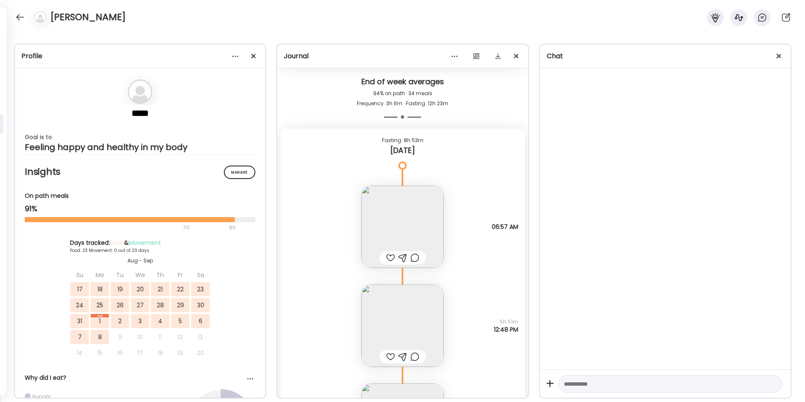
scroll to position [17622, 0]
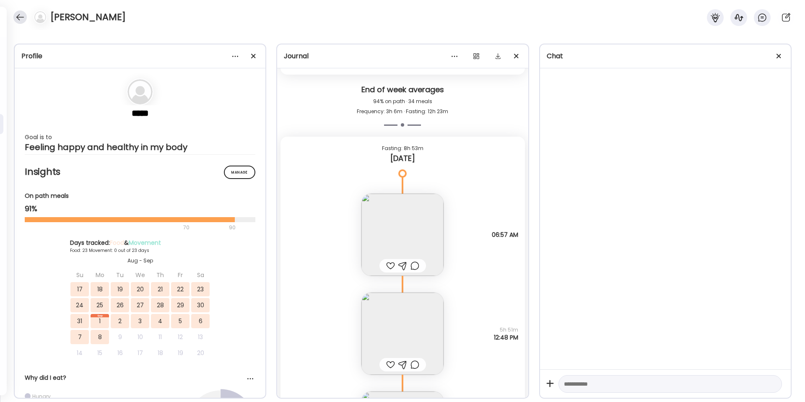
click at [16, 18] on div at bounding box center [19, 16] width 13 height 13
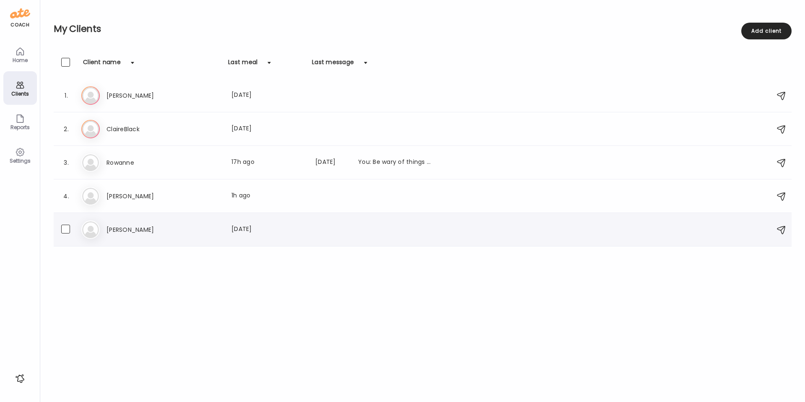
click at [140, 238] on div "St [PERSON_NAME] Last meal: [DATE]" at bounding box center [423, 230] width 685 height 18
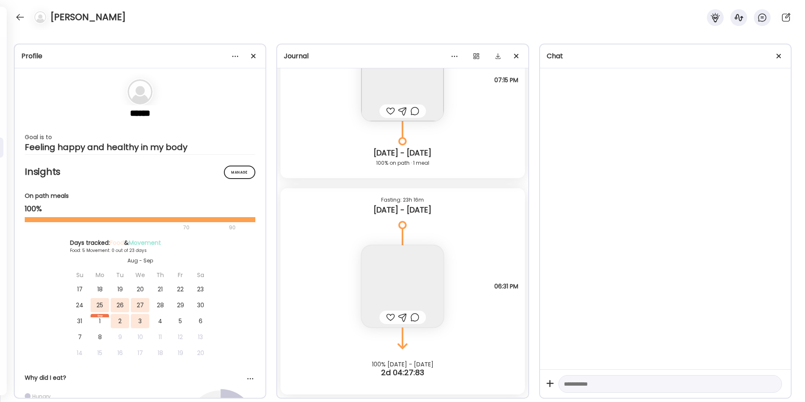
scroll to position [1074, 0]
